Goal: Task Accomplishment & Management: Manage account settings

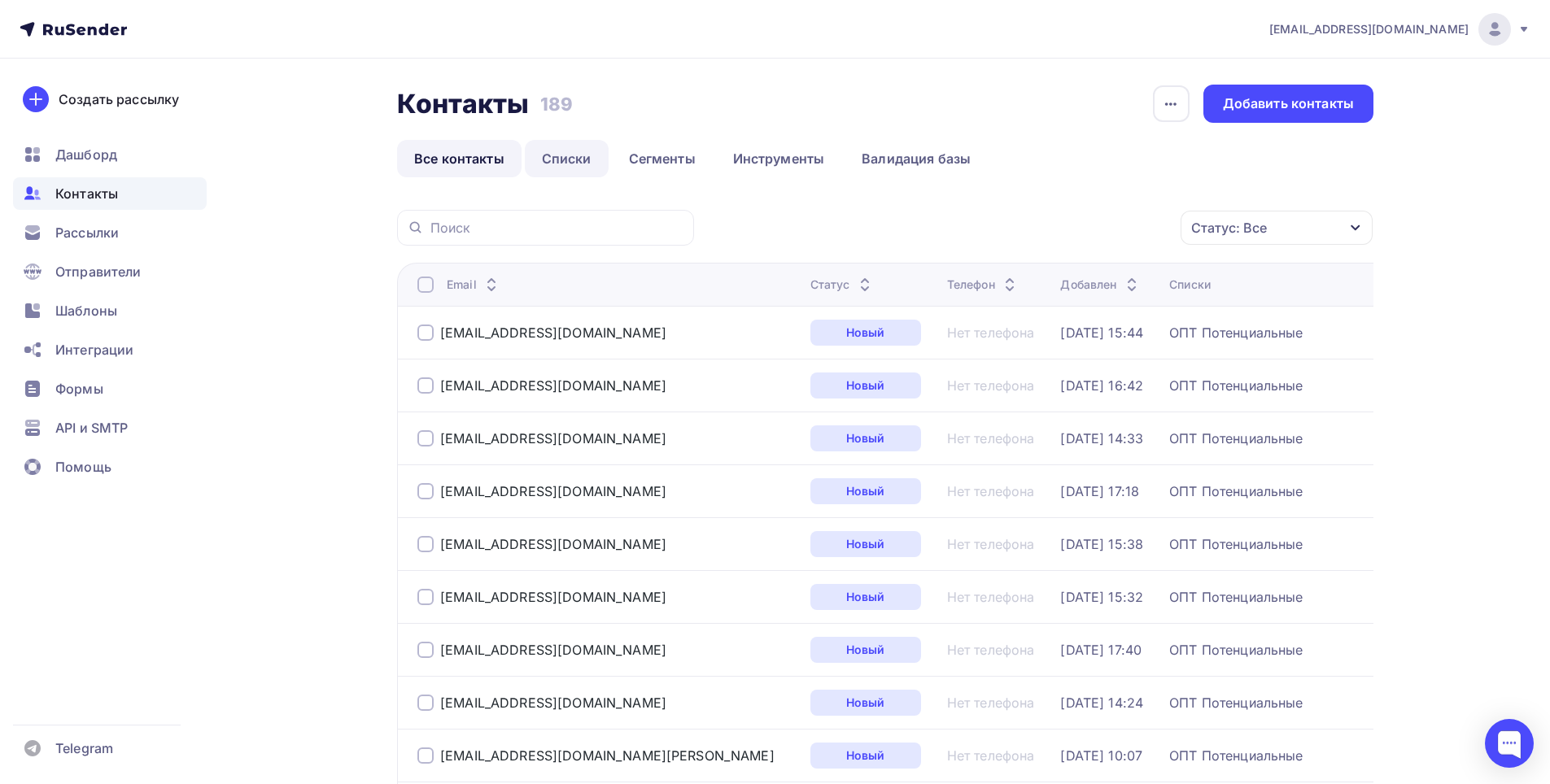
click at [560, 158] on link "Списки" at bounding box center [567, 159] width 84 height 38
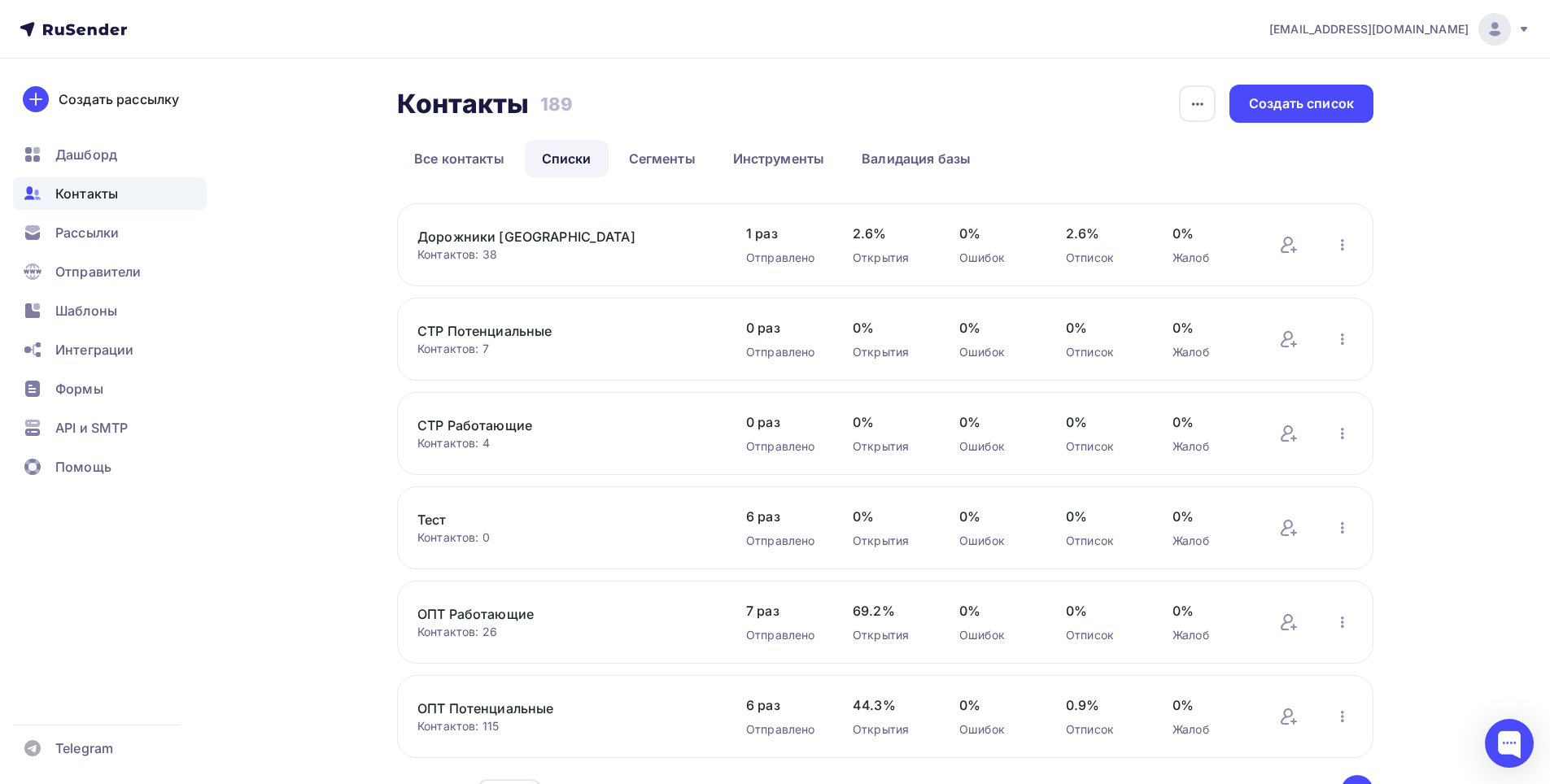
scroll to position [100, 0]
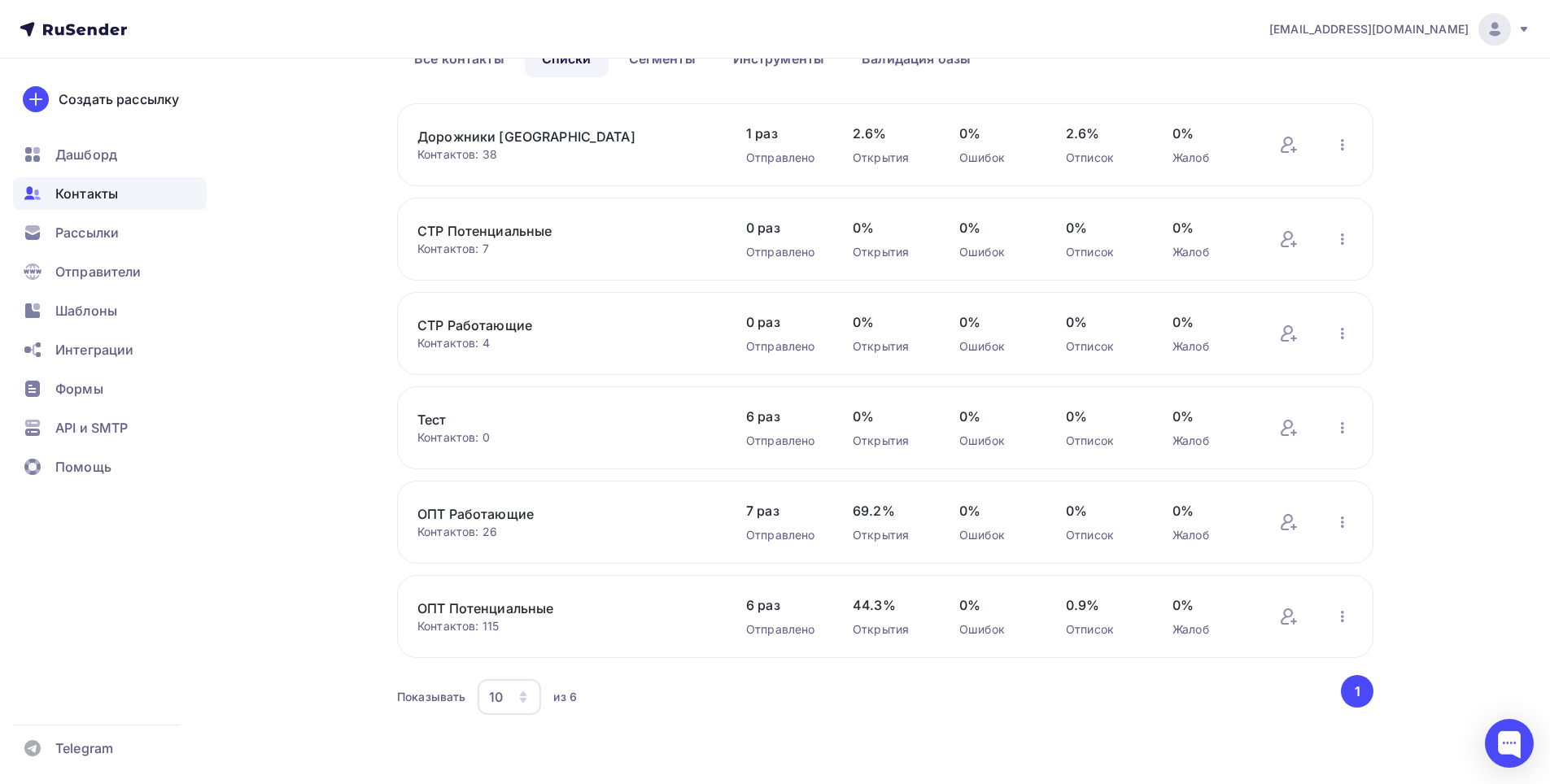
click at [603, 622] on div "Контактов: 115" at bounding box center [565, 627] width 296 height 16
click at [602, 616] on link "ОПТ Потенциальные" at bounding box center [555, 609] width 276 height 20
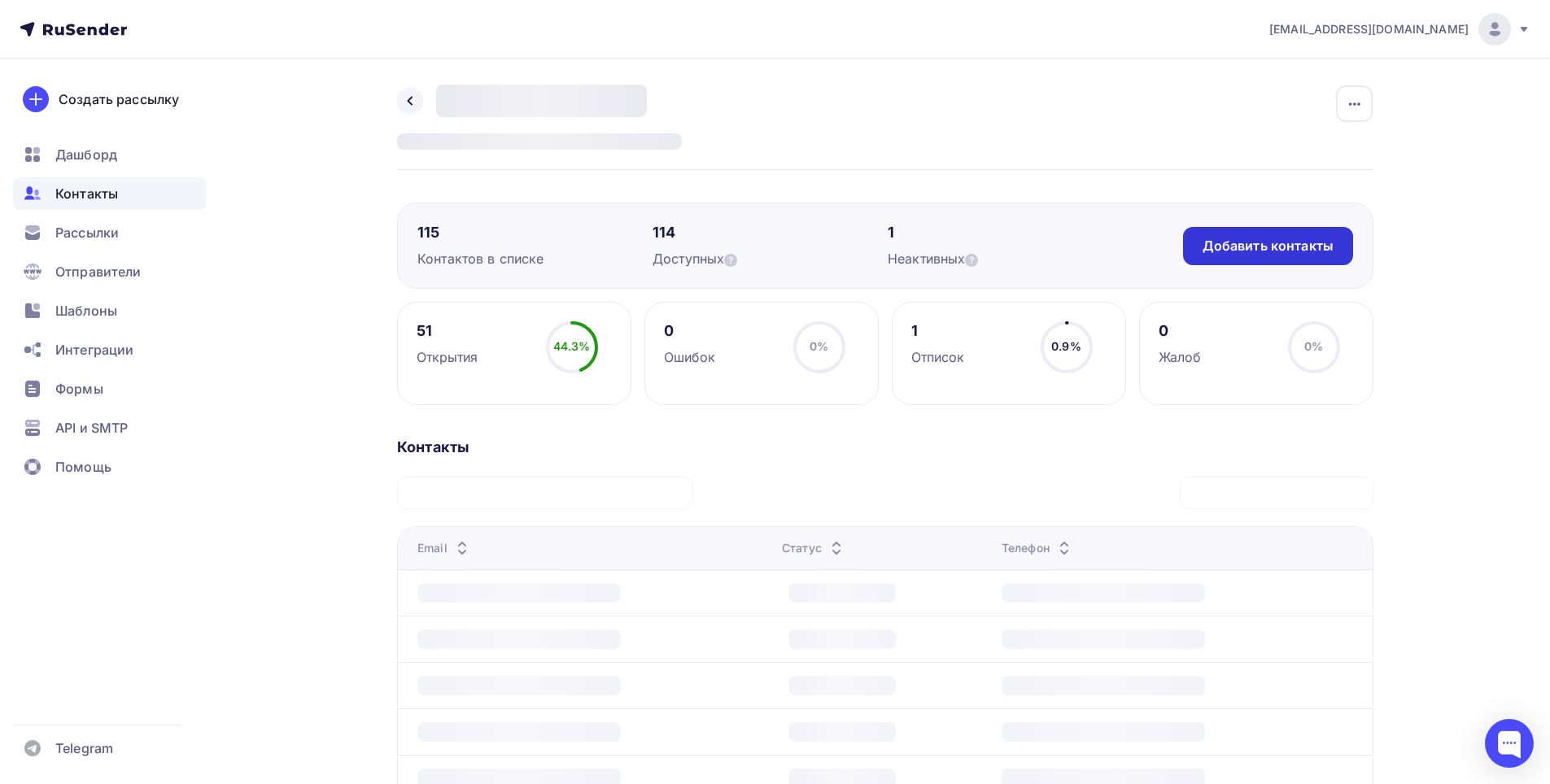
click at [1274, 247] on div "Добавить контакты" at bounding box center [1268, 246] width 131 height 19
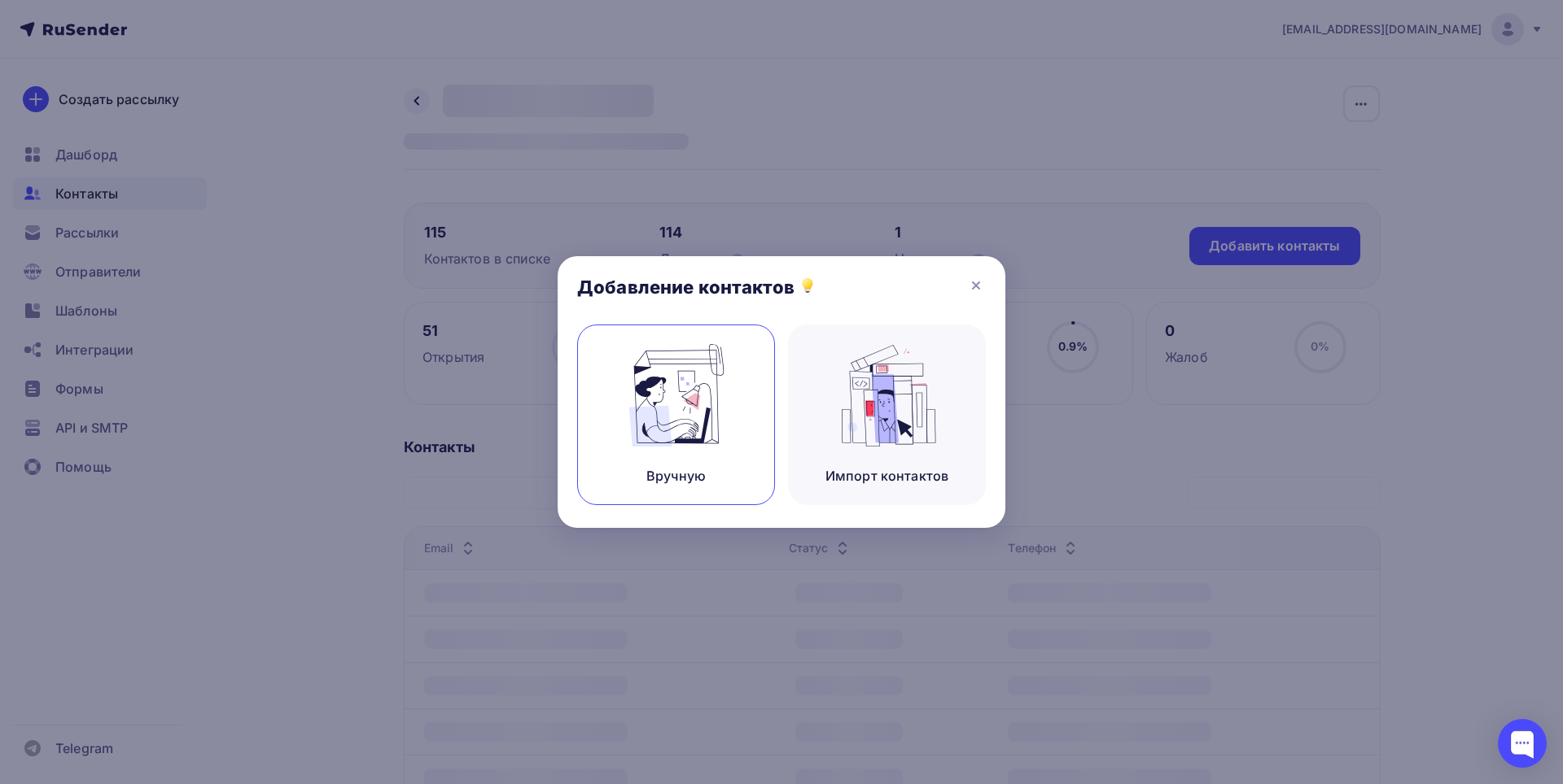
click at [665, 403] on img at bounding box center [676, 395] width 109 height 103
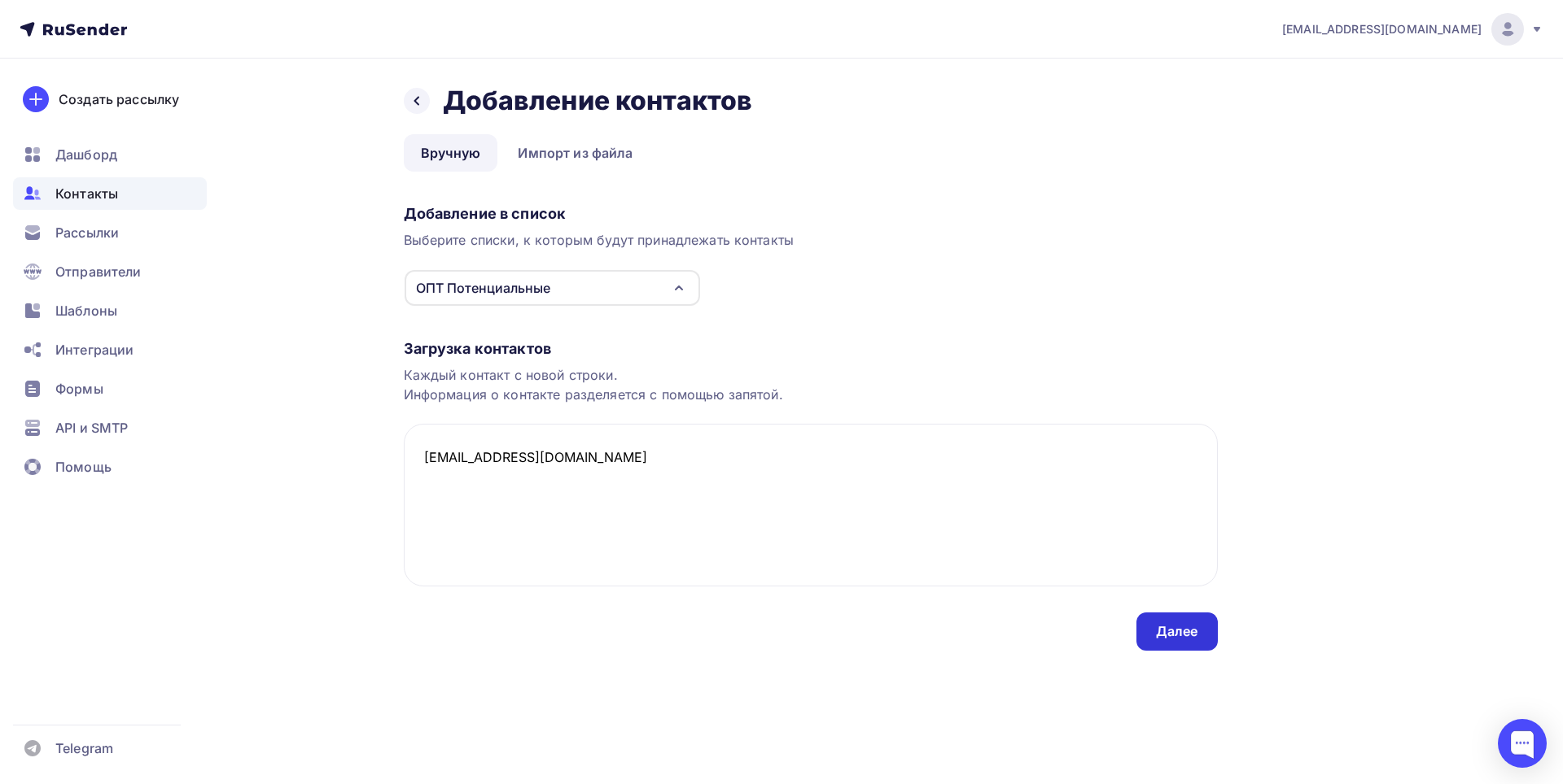
type textarea "[EMAIL_ADDRESS][DOMAIN_NAME]"
click at [1167, 631] on div "Далее" at bounding box center [1177, 631] width 43 height 19
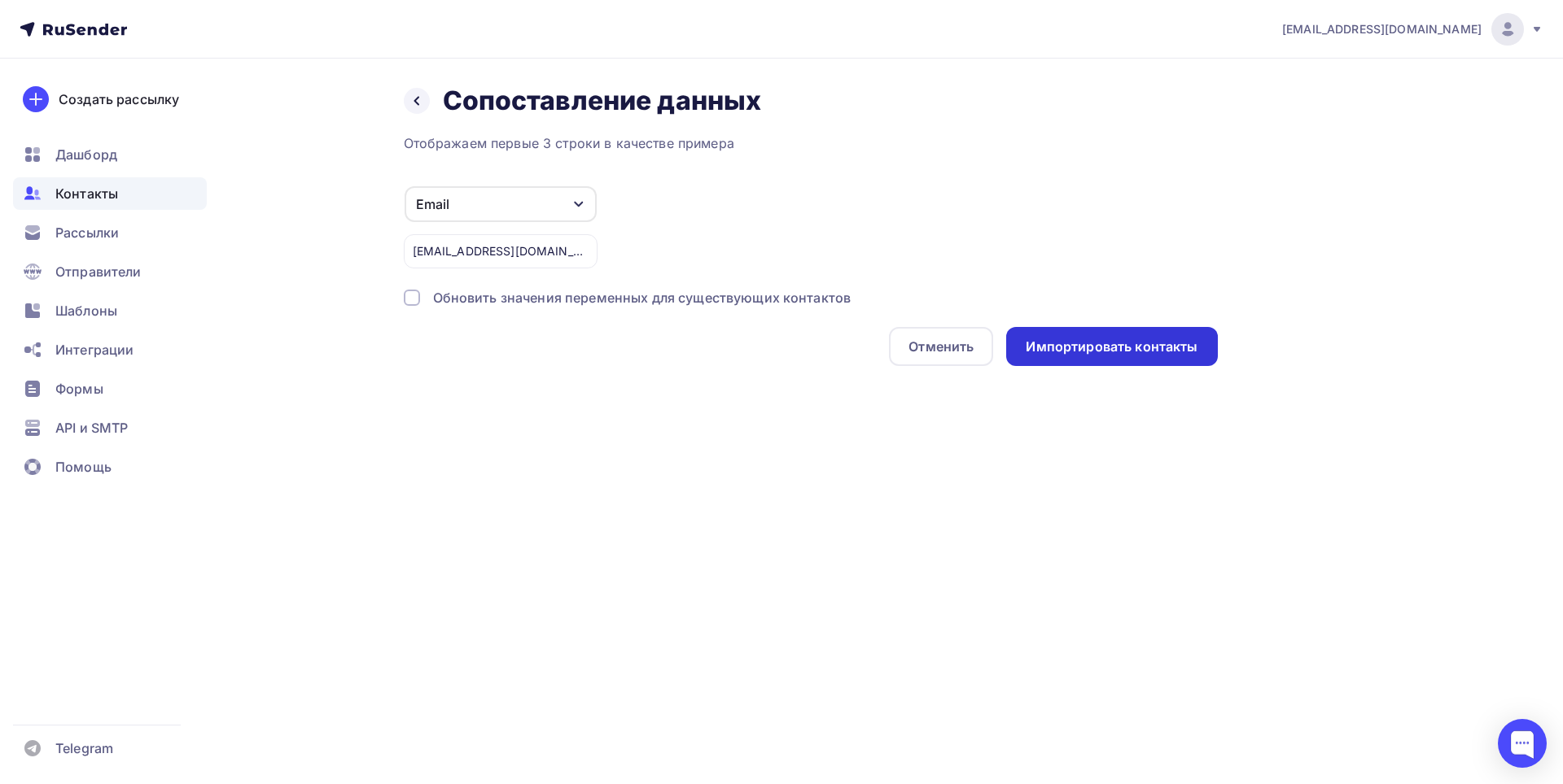
click at [1101, 346] on div "Импортировать контакты" at bounding box center [1111, 347] width 171 height 19
